Goal: Information Seeking & Learning: Find specific fact

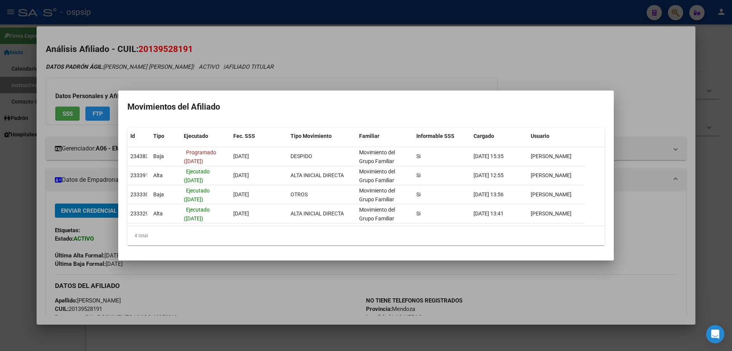
drag, startPoint x: 252, startPoint y: 66, endPoint x: 245, endPoint y: 56, distance: 11.2
click at [252, 64] on div at bounding box center [366, 175] width 732 height 351
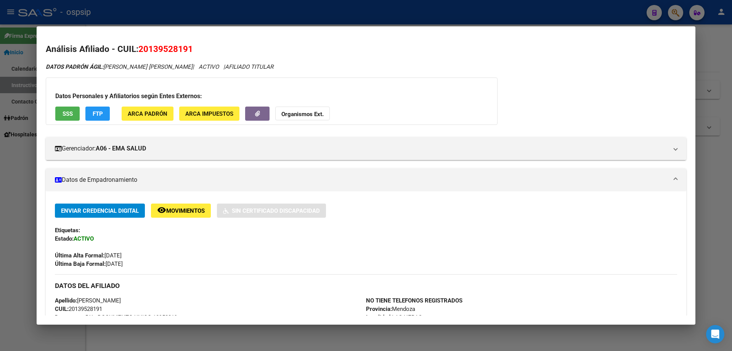
click at [225, 16] on div at bounding box center [366, 175] width 732 height 351
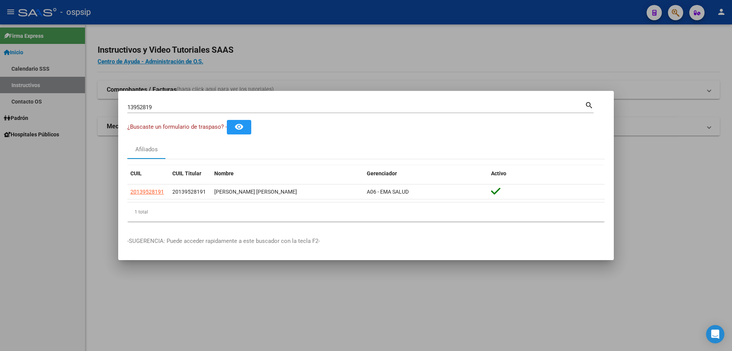
drag, startPoint x: 178, startPoint y: 101, endPoint x: 183, endPoint y: 107, distance: 8.1
click at [178, 101] on div "13952819 Buscar (apellido, dni, cuil, nro traspaso, cuit, obra social)" at bounding box center [356, 106] width 458 height 11
click at [183, 107] on input "13952819" at bounding box center [356, 107] width 458 height 7
type input "24583583"
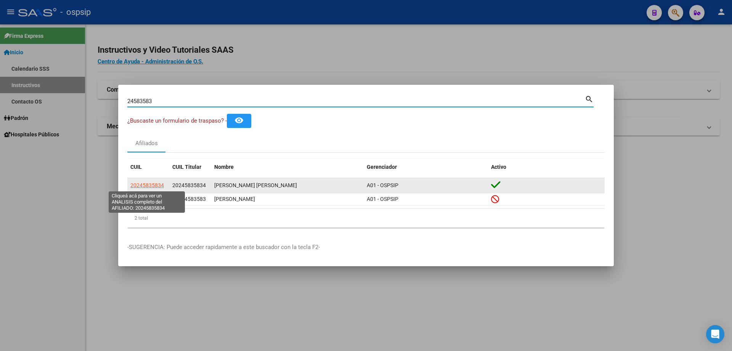
click at [150, 185] on span "20245835834" at bounding box center [147, 185] width 34 height 6
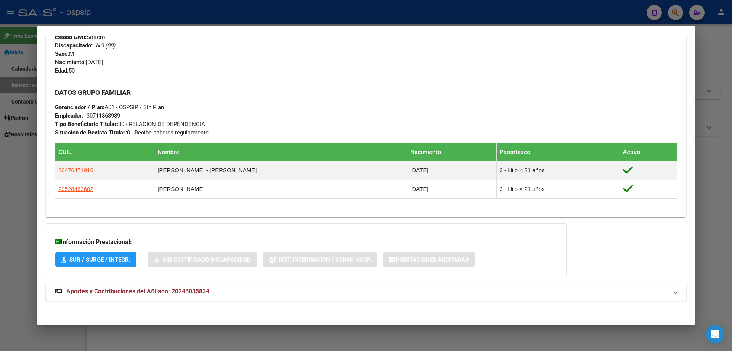
scroll to position [307, 0]
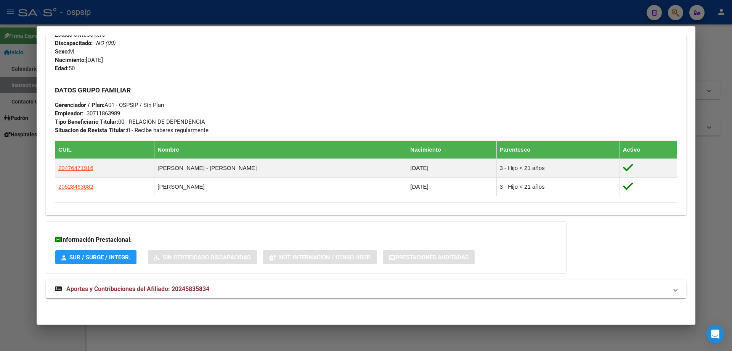
click at [162, 290] on span "Aportes y Contribuciones del Afiliado: 20245835834" at bounding box center [137, 288] width 143 height 7
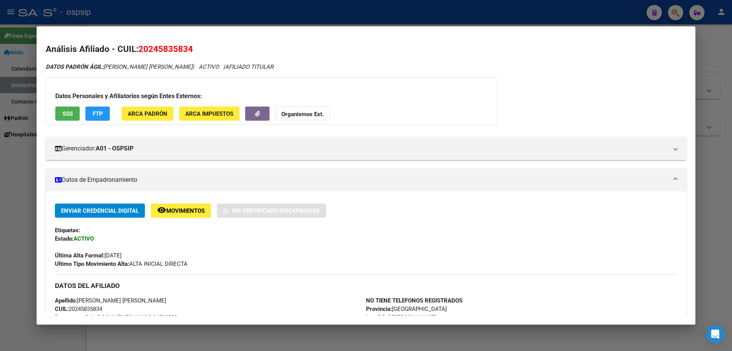
scroll to position [76, 0]
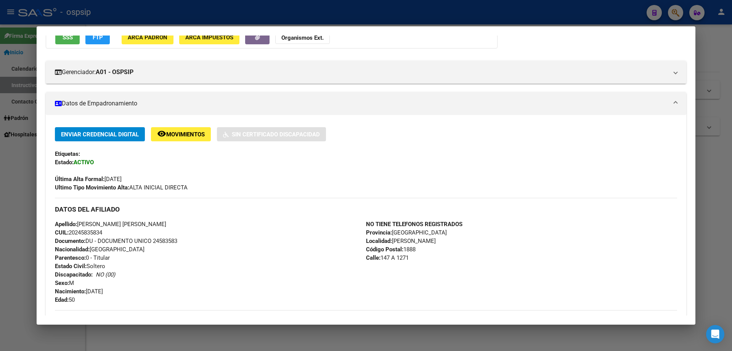
click at [24, 201] on div at bounding box center [366, 175] width 732 height 351
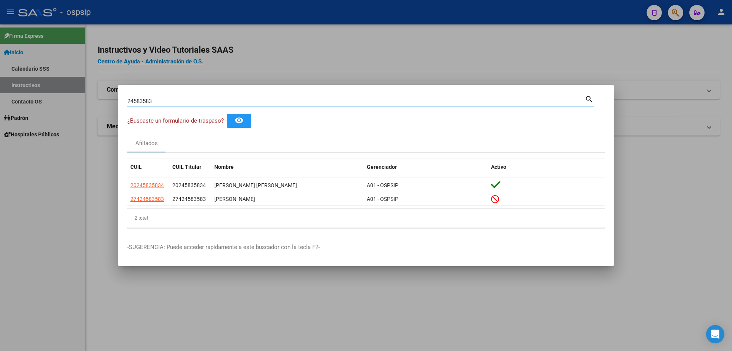
drag, startPoint x: 161, startPoint y: 102, endPoint x: 105, endPoint y: 98, distance: 56.2
click at [106, 99] on div "24583583 Buscar (apellido, dni, cuil, nro traspaso, cuit, obra social) search ¿…" at bounding box center [366, 175] width 732 height 351
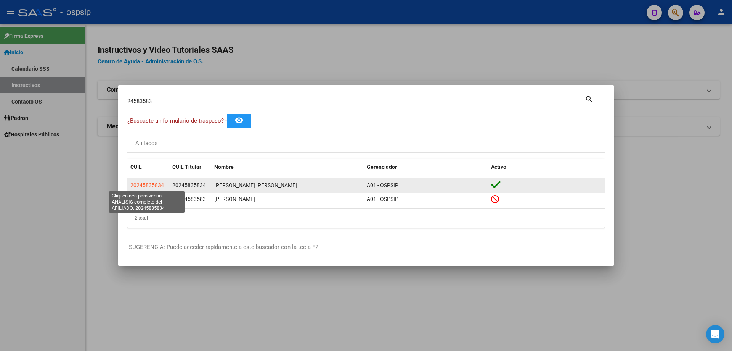
click at [151, 182] on span "20245835834" at bounding box center [147, 185] width 34 height 6
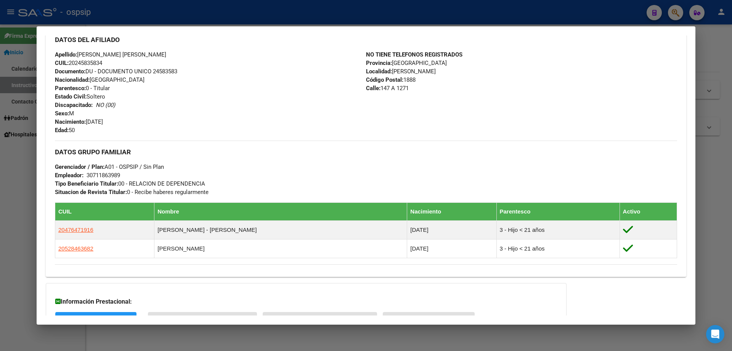
scroll to position [307, 0]
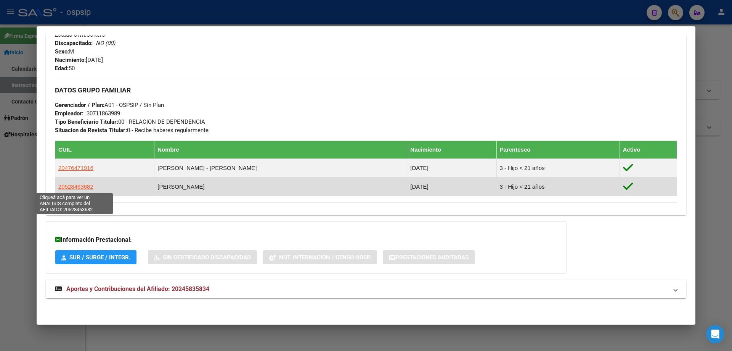
click at [83, 185] on span "20528463682" at bounding box center [75, 186] width 35 height 6
type textarea "20528463682"
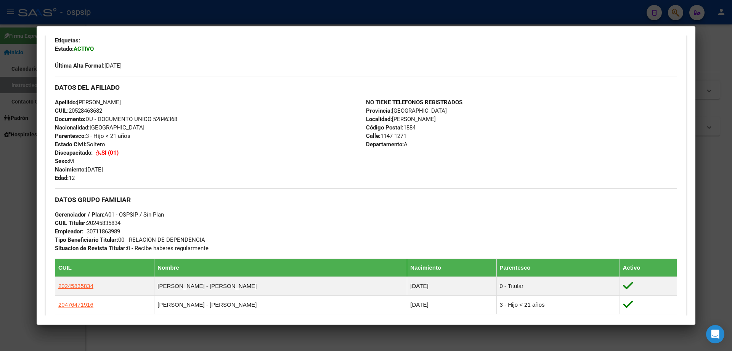
scroll to position [153, 0]
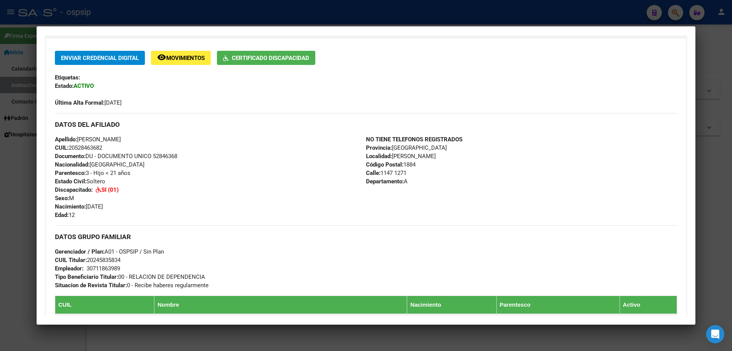
drag, startPoint x: 180, startPoint y: 154, endPoint x: 154, endPoint y: 156, distance: 26.4
click at [153, 156] on div "Apellido: [PERSON_NAME] CUIL: 20528463682 Documento: DU - DOCUMENTO UNICO 52846…" at bounding box center [210, 177] width 311 height 84
copy span "52846368"
click at [228, 14] on div at bounding box center [366, 175] width 732 height 351
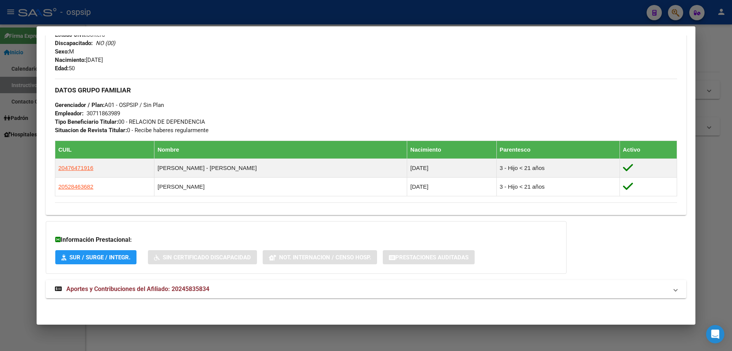
click at [207, 18] on div at bounding box center [366, 175] width 732 height 351
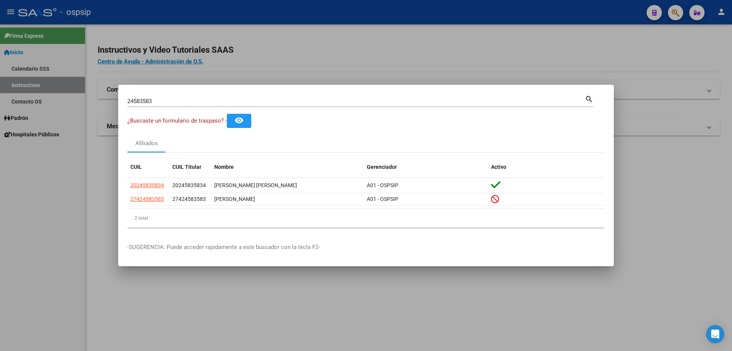
click at [214, 103] on input "24583583" at bounding box center [356, 101] width 458 height 7
type input "medina"
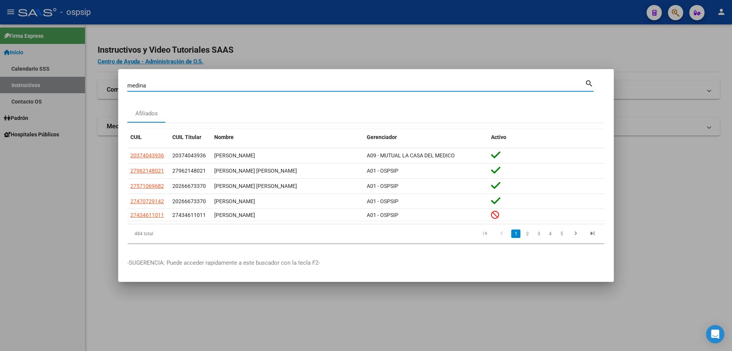
click at [267, 84] on input "medina" at bounding box center [356, 85] width 458 height 7
click at [232, 82] on input "Buscar (apellido, dni, [PERSON_NAME], [PERSON_NAME], cuit, obra social)" at bounding box center [356, 85] width 458 height 7
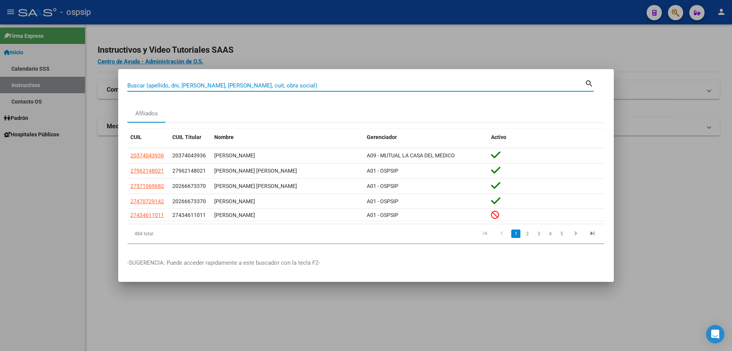
paste input "18148974"
type input "18148974"
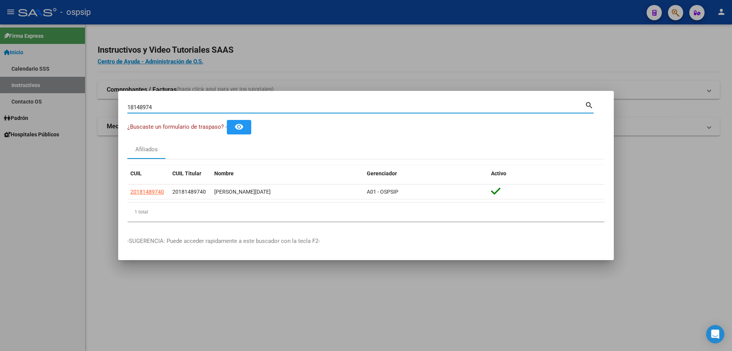
click at [288, 105] on input "18148974" at bounding box center [356, 107] width 458 height 7
type input "33958707"
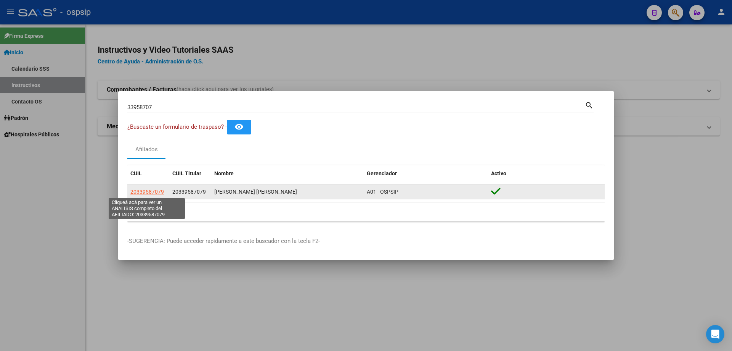
click at [151, 190] on span "20339587079" at bounding box center [147, 191] width 34 height 6
type textarea "20339587079"
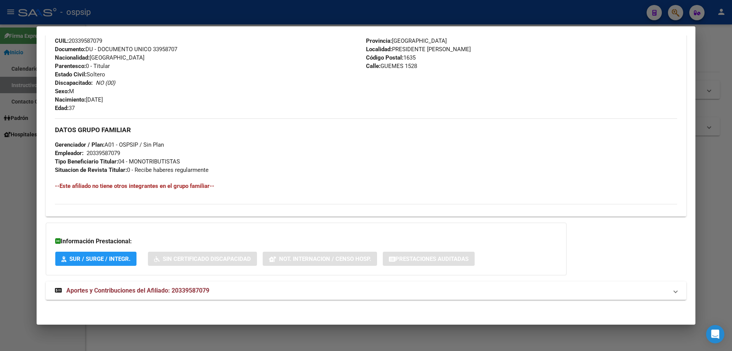
scroll to position [278, 0]
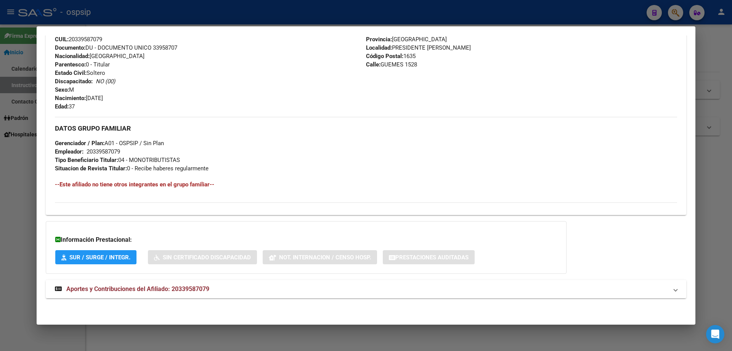
click at [123, 292] on span "Aportes y Contribuciones del Afiliado: 20339587079" at bounding box center [137, 288] width 143 height 7
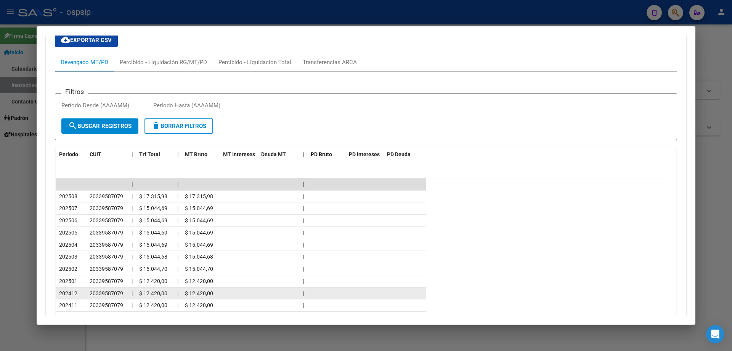
scroll to position [620, 0]
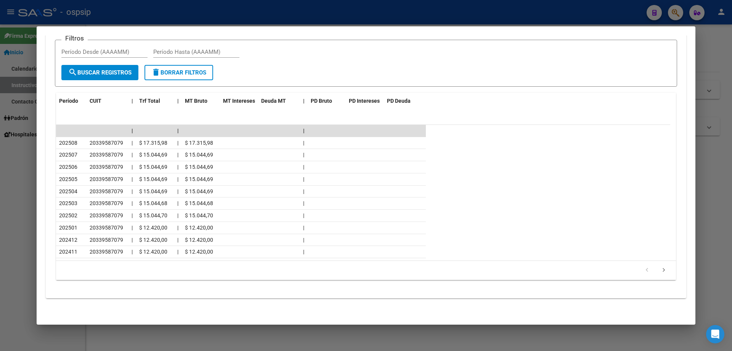
click at [31, 184] on div at bounding box center [366, 175] width 732 height 351
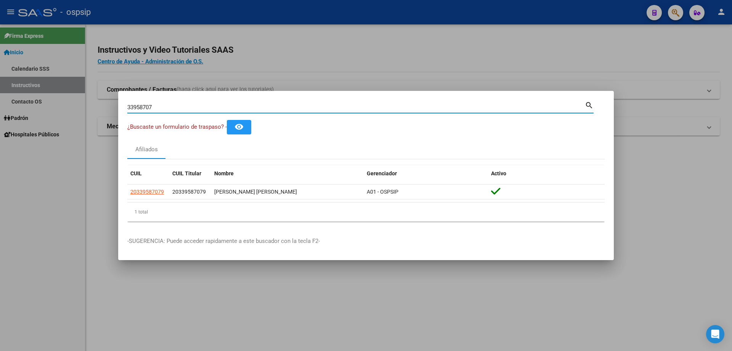
drag, startPoint x: 161, startPoint y: 107, endPoint x: 114, endPoint y: 107, distance: 47.3
click at [114, 107] on div "33958707 Buscar (apellido, dni, cuil, nro traspaso, cuit, obra social) search ¿…" at bounding box center [366, 175] width 732 height 351
